Goal: Information Seeking & Learning: Learn about a topic

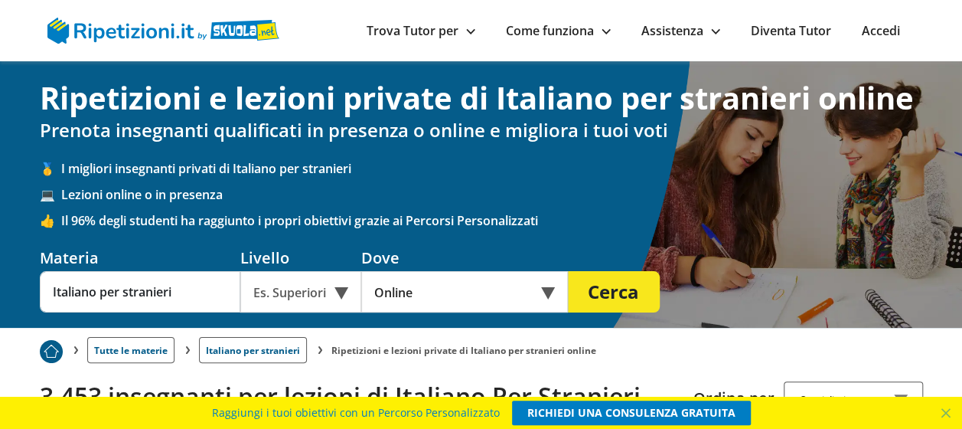
click at [338, 292] on div "Es. Superiori" at bounding box center [300, 291] width 121 height 41
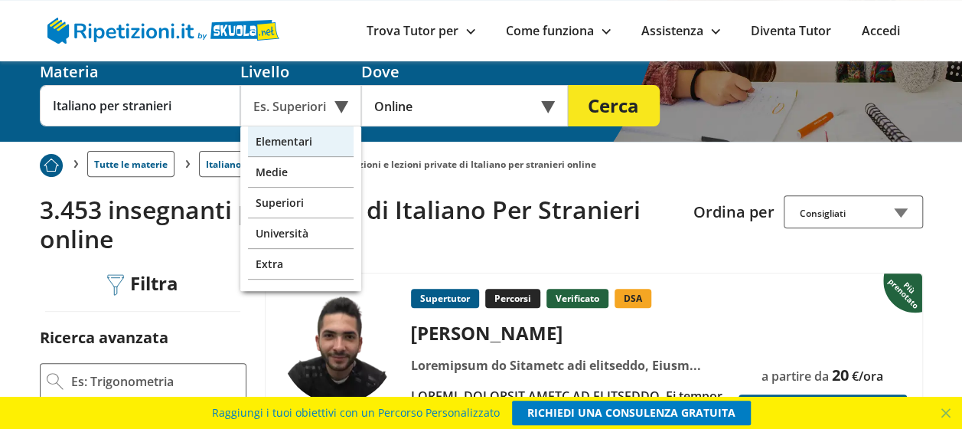
scroll to position [153, 0]
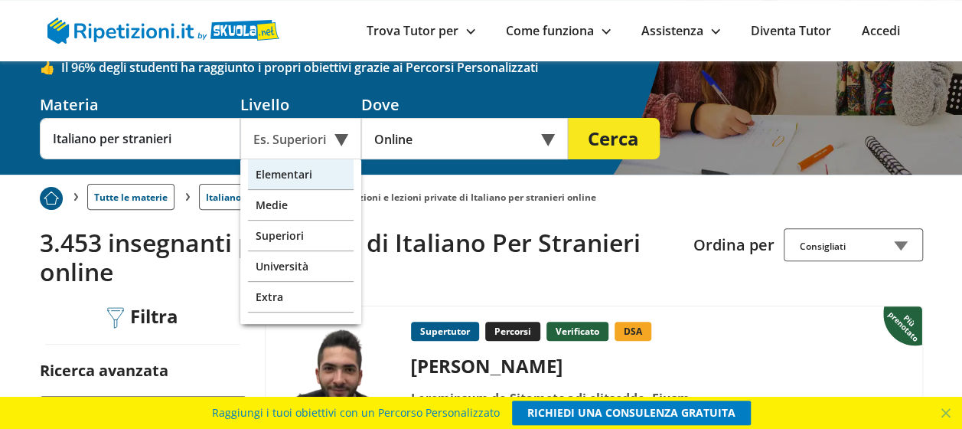
click at [311, 181] on div "Elementari" at bounding box center [301, 174] width 106 height 31
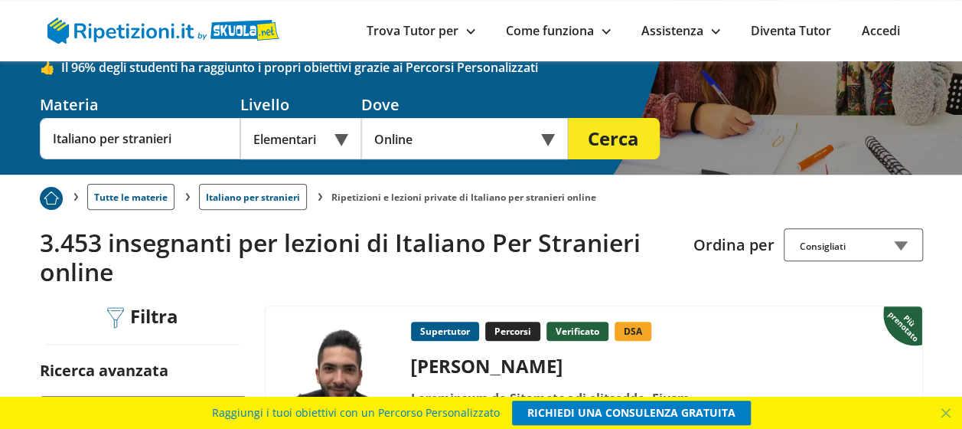
click at [344, 141] on div "Elementari" at bounding box center [300, 138] width 121 height 41
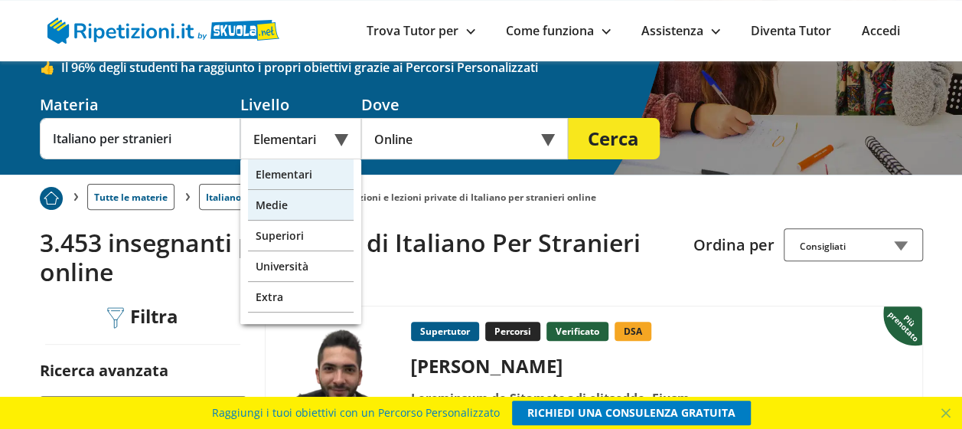
click at [284, 206] on div "Medie" at bounding box center [301, 205] width 106 height 31
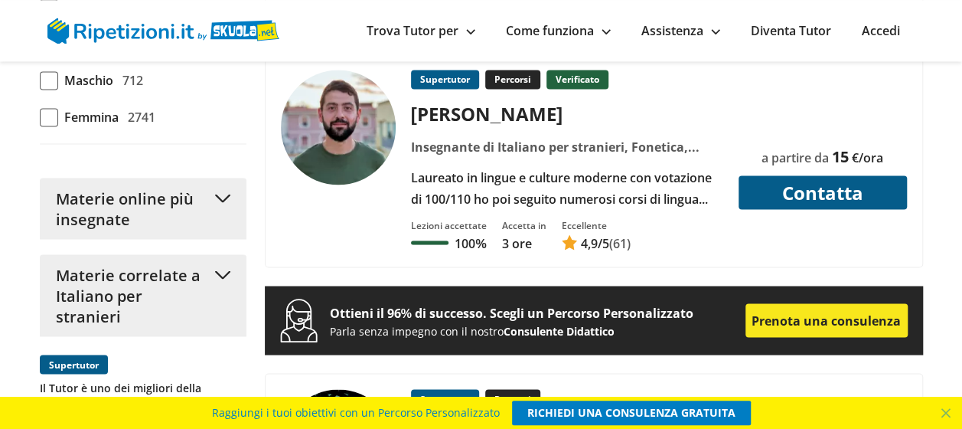
scroll to position [1377, 0]
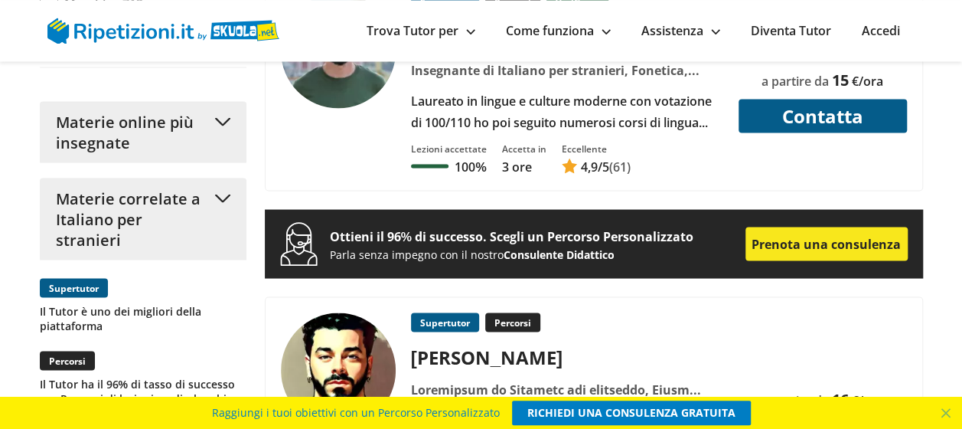
click at [213, 162] on button "Materie online più insegnate" at bounding box center [143, 131] width 207 height 61
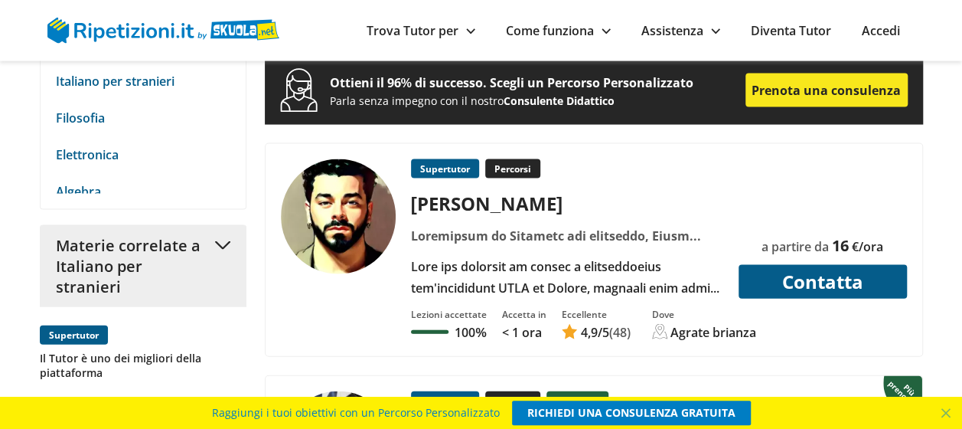
scroll to position [756, 0]
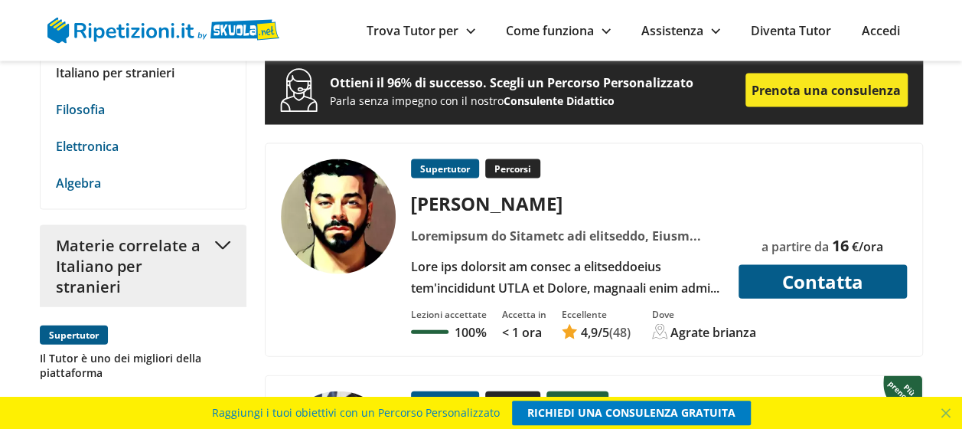
click at [130, 83] on link "Italiano per stranieri" at bounding box center [143, 72] width 174 height 21
